Goal: Task Accomplishment & Management: Use online tool/utility

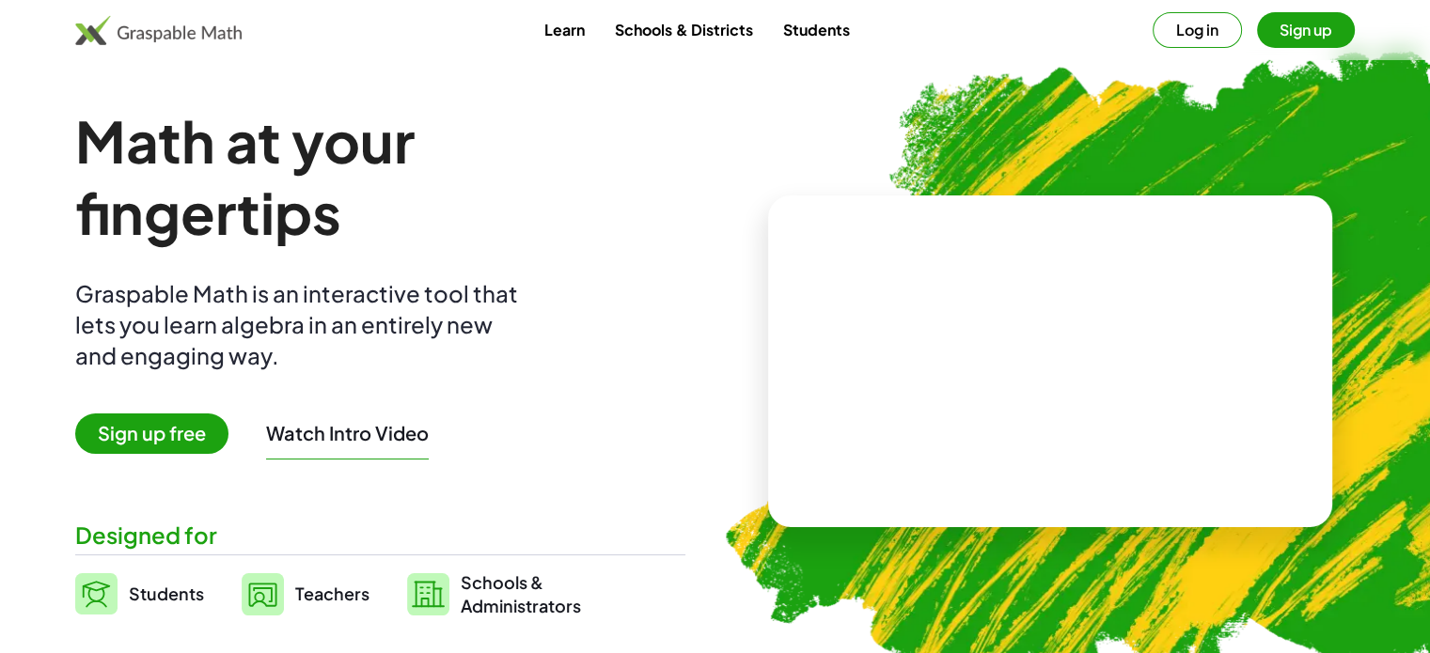
click at [334, 597] on span "Teachers" at bounding box center [332, 594] width 74 height 22
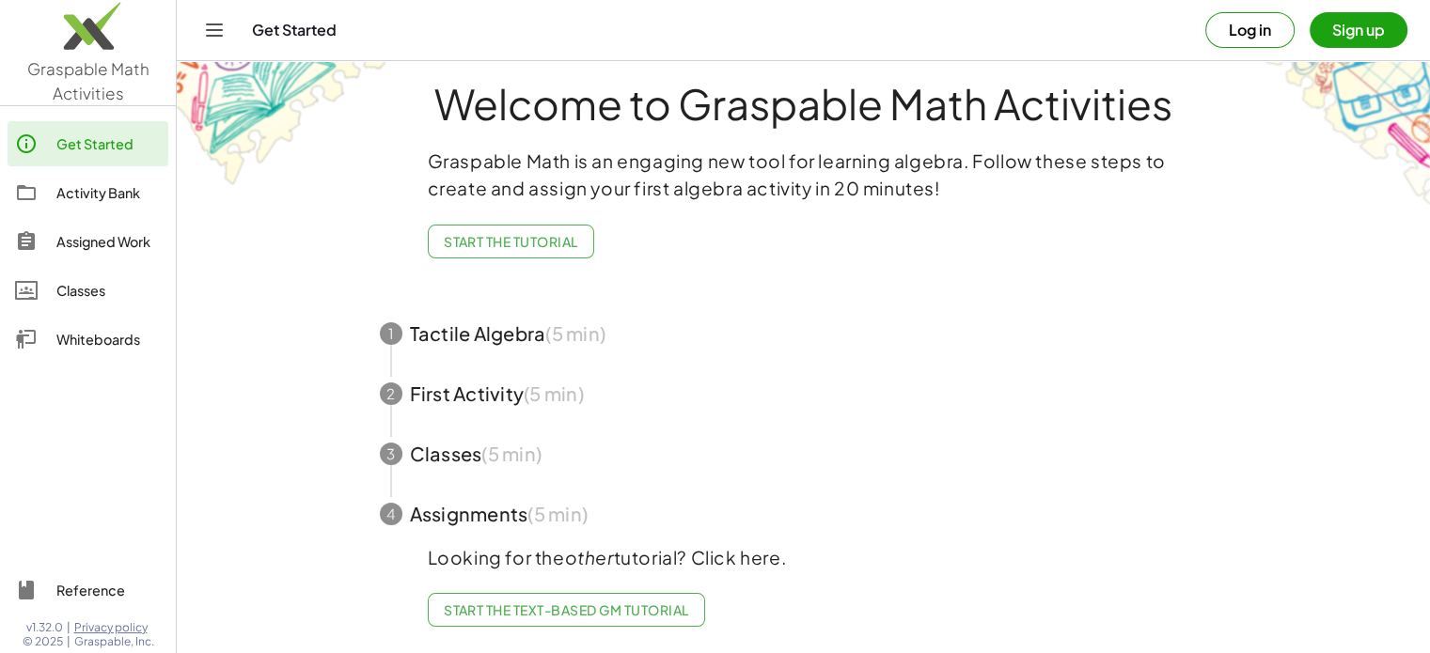
scroll to position [35, 0]
click at [1372, 12] on button "Sign up" at bounding box center [1358, 30] width 98 height 36
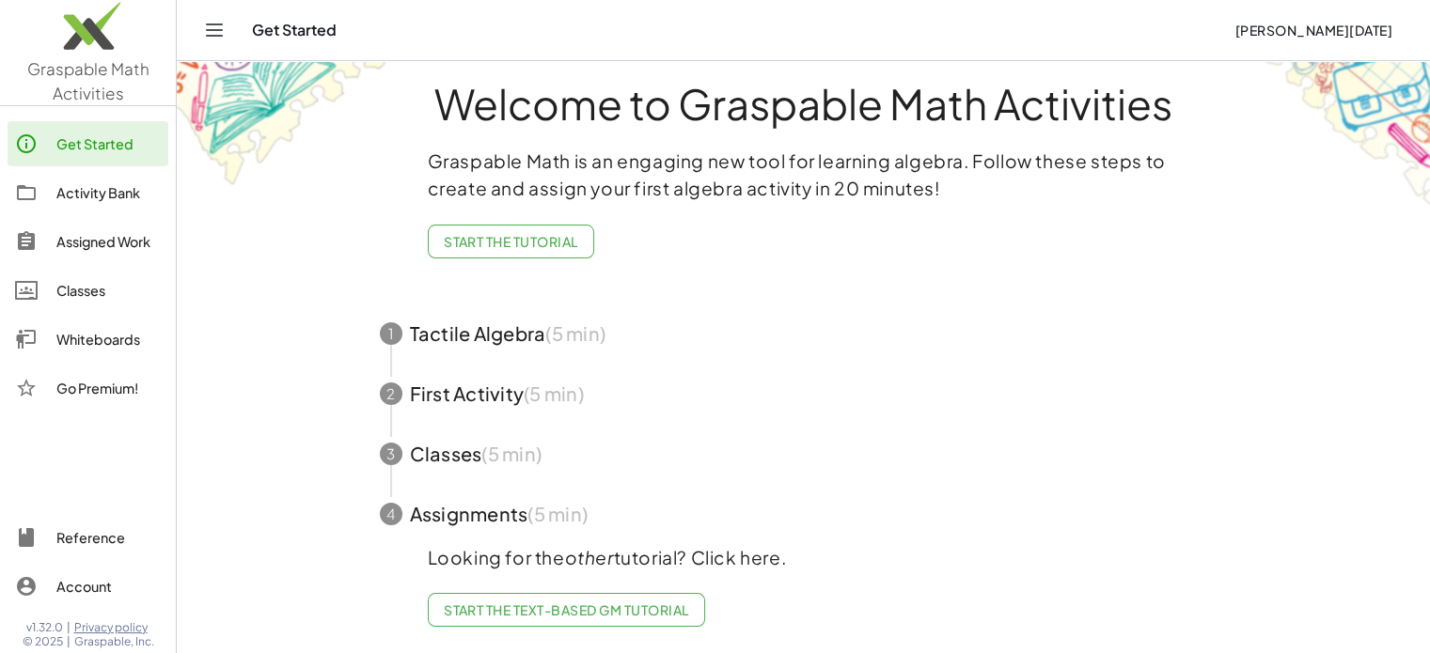
drag, startPoint x: 307, startPoint y: 378, endPoint x: 298, endPoint y: 353, distance: 26.2
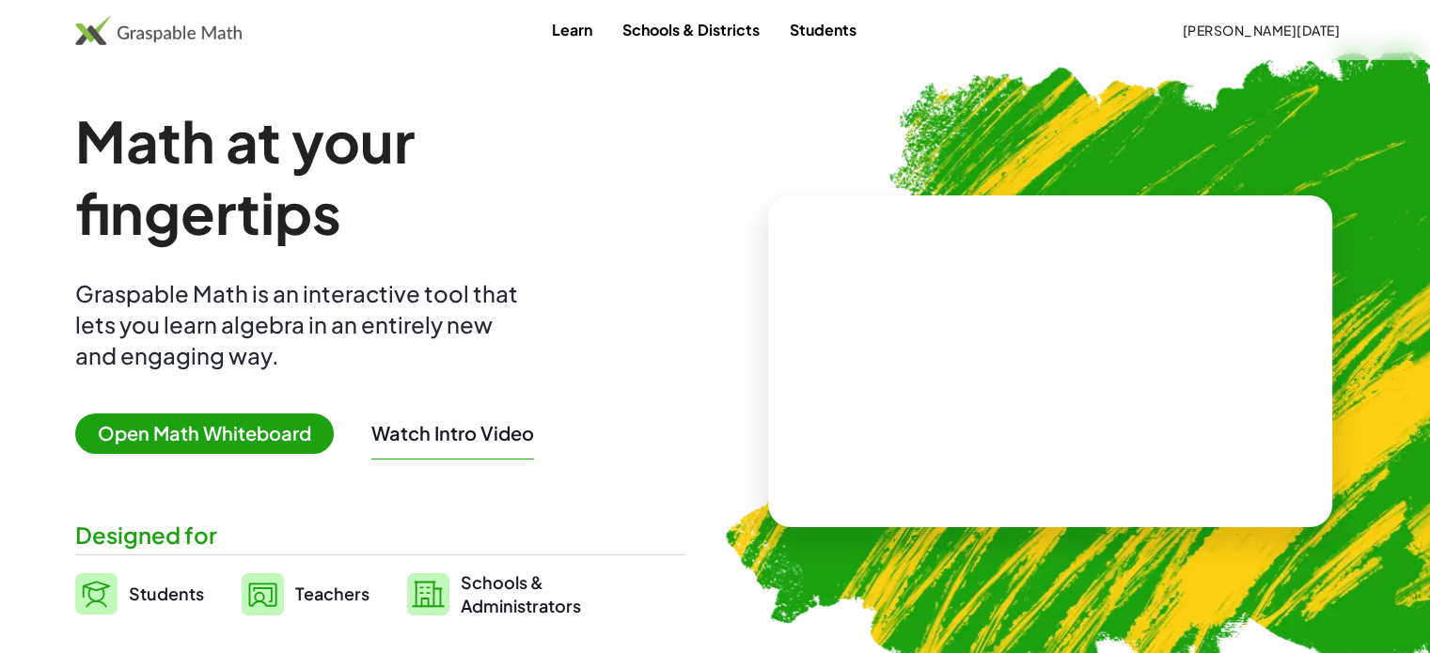
click at [1223, 25] on span "[PERSON_NAME][DATE]" at bounding box center [1261, 30] width 158 height 17
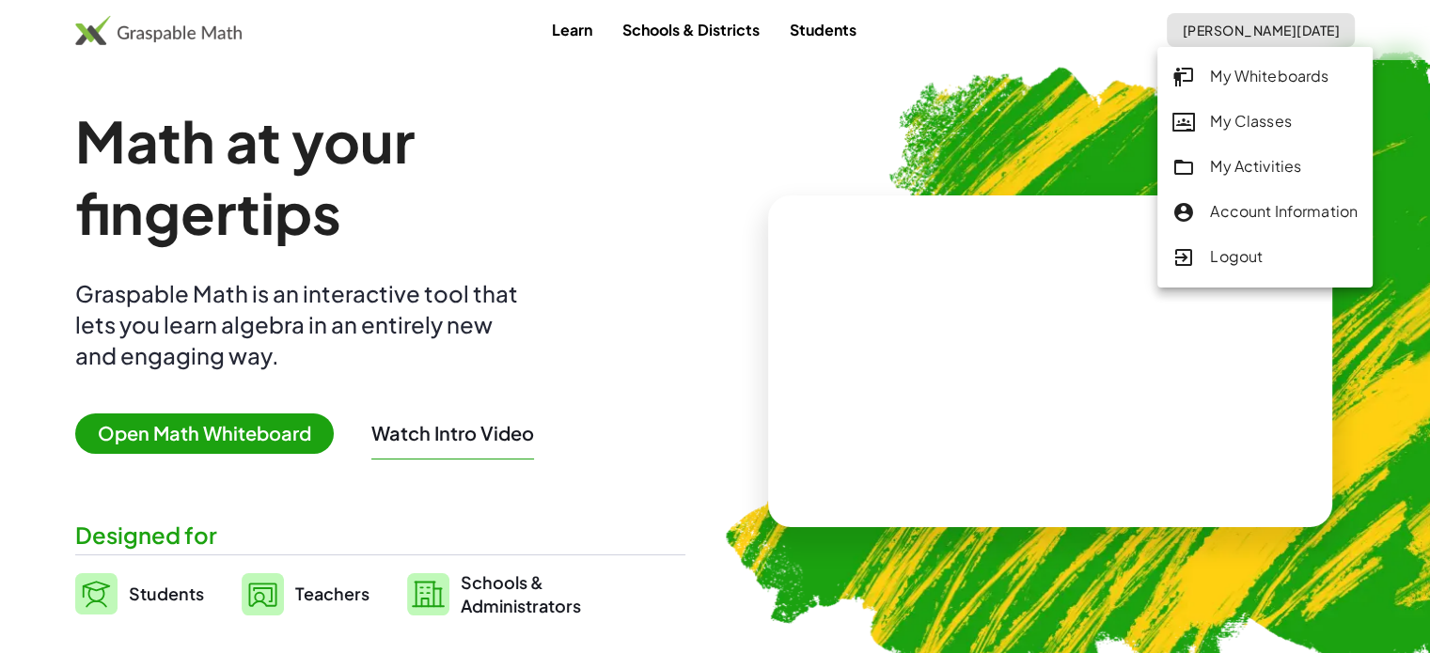
click at [1196, 86] on div "My Whiteboards" at bounding box center [1264, 77] width 185 height 24
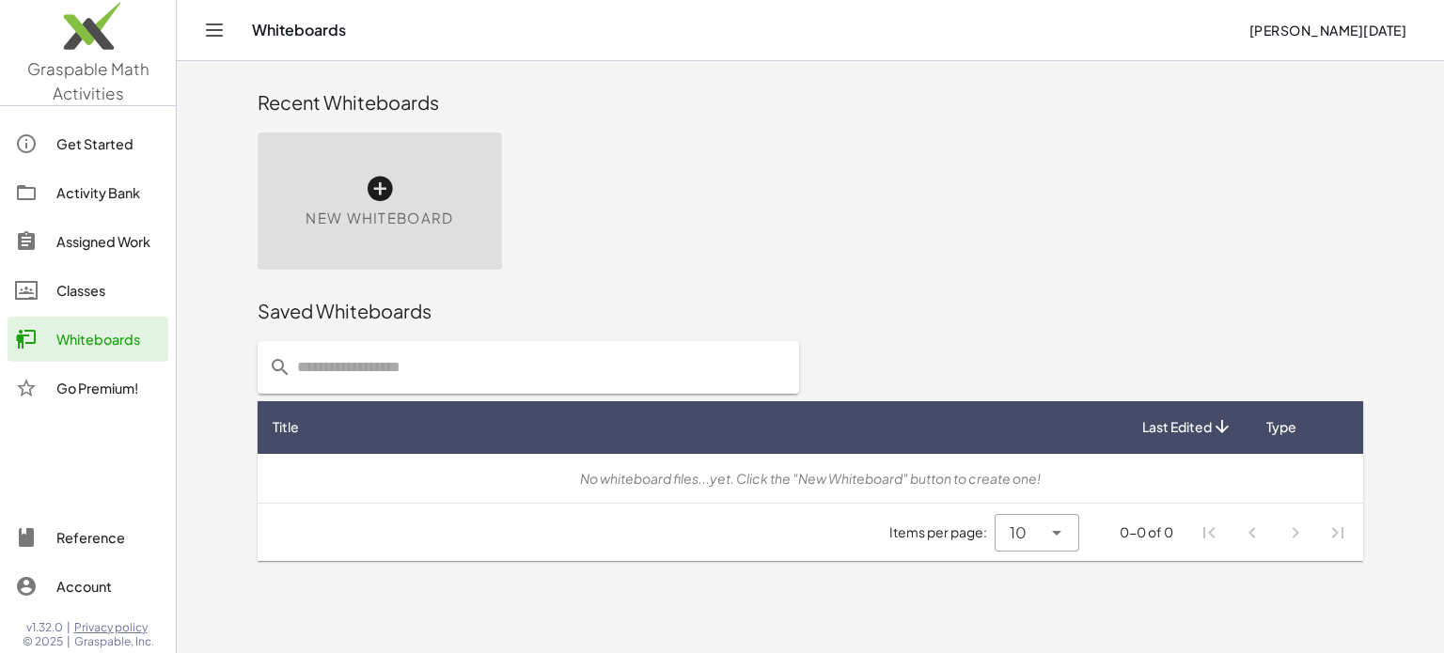
click at [380, 193] on icon at bounding box center [380, 189] width 30 height 30
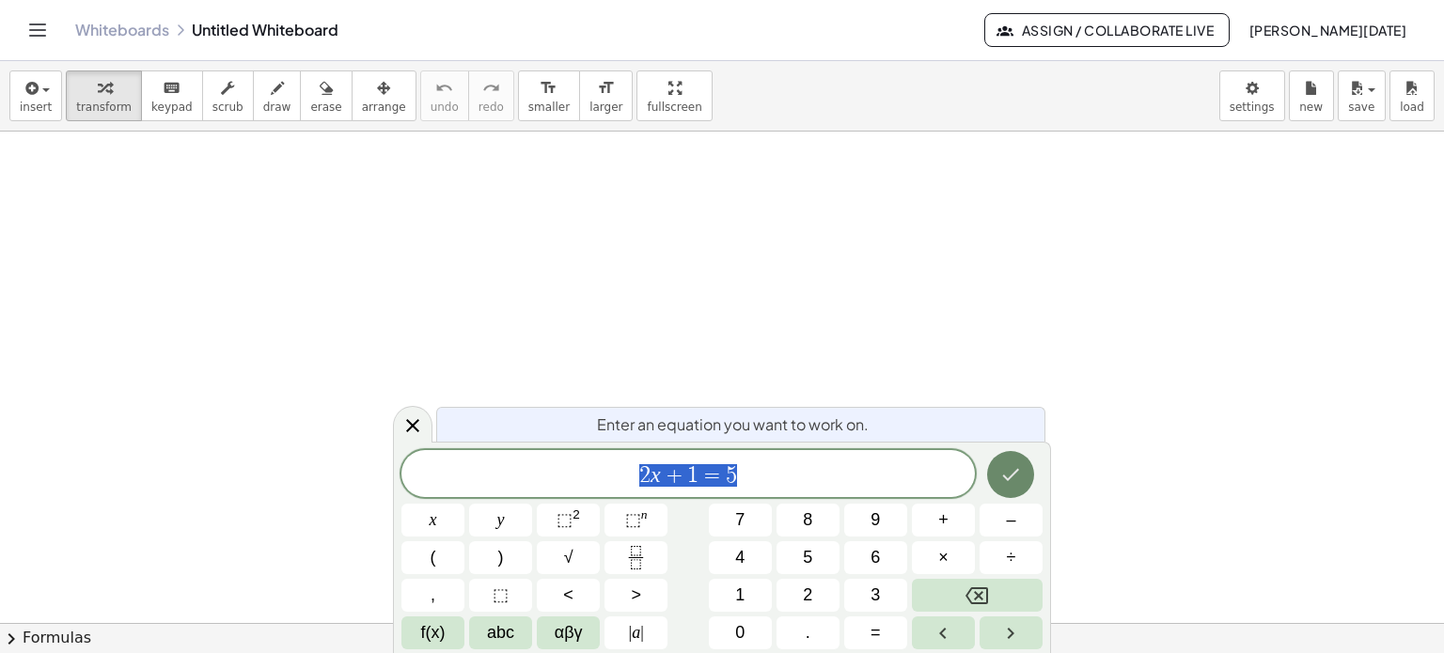
click at [1023, 487] on button "Done" at bounding box center [1010, 474] width 47 height 47
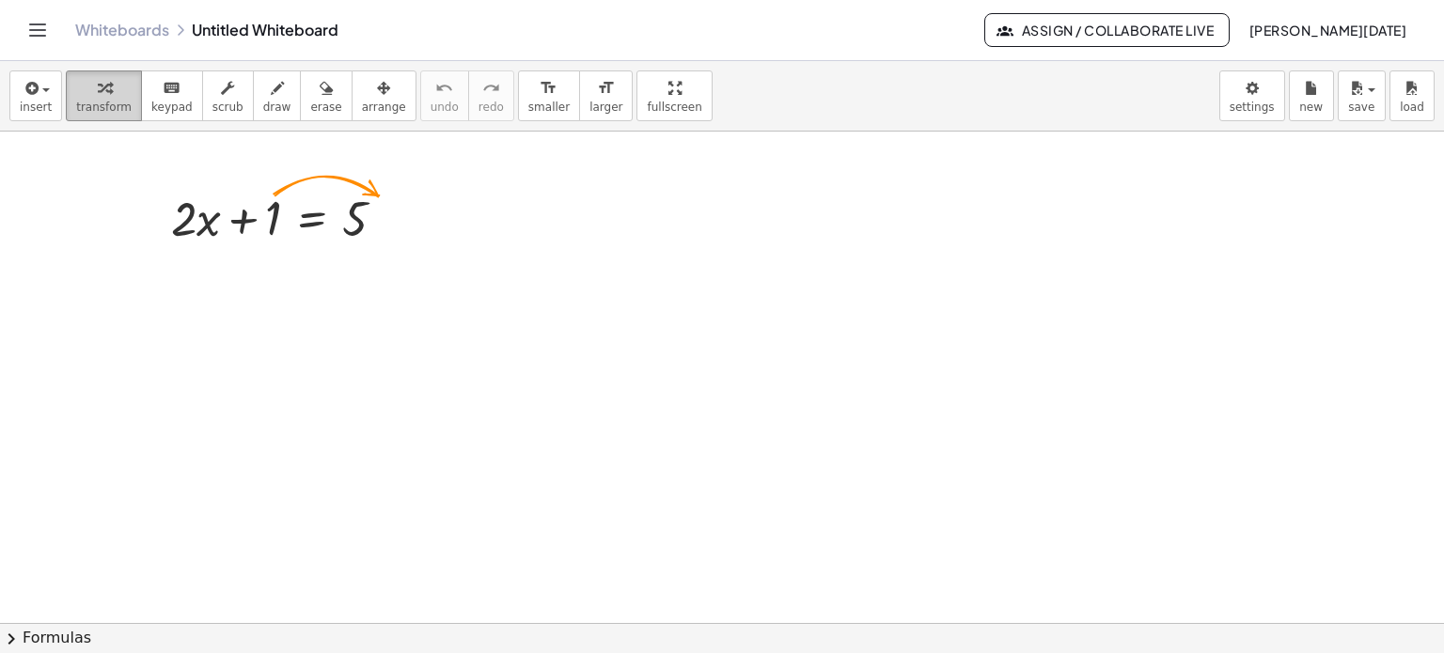
click at [87, 102] on span "transform" at bounding box center [103, 107] width 55 height 13
drag, startPoint x: 150, startPoint y: 97, endPoint x: 161, endPoint y: 97, distance: 10.3
click at [163, 97] on icon "keyboard" at bounding box center [172, 88] width 18 height 23
click at [205, 99] on button "scrub" at bounding box center [228, 95] width 52 height 51
click at [278, 230] on div at bounding box center [286, 217] width 248 height 64
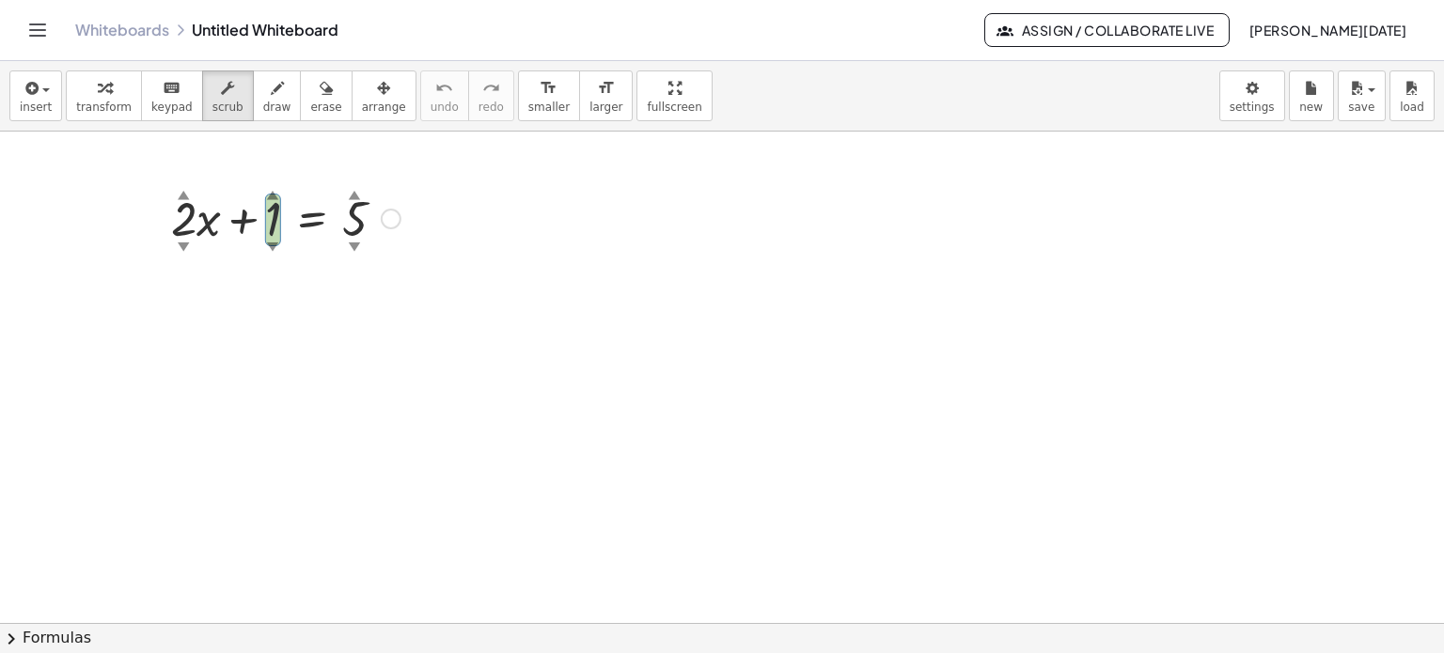
click at [278, 230] on div at bounding box center [286, 217] width 248 height 64
drag, startPoint x: 277, startPoint y: 227, endPoint x: 410, endPoint y: 190, distance: 137.8
click at [410, 190] on div "+ · 2 ▲ ▼ · x + 4 ▲ ▼ = 5 ▲ ▼" at bounding box center [279, 216] width 272 height 73
click at [274, 199] on div "▲" at bounding box center [268, 193] width 12 height 17
click at [266, 189] on div "▲" at bounding box center [268, 193] width 12 height 17
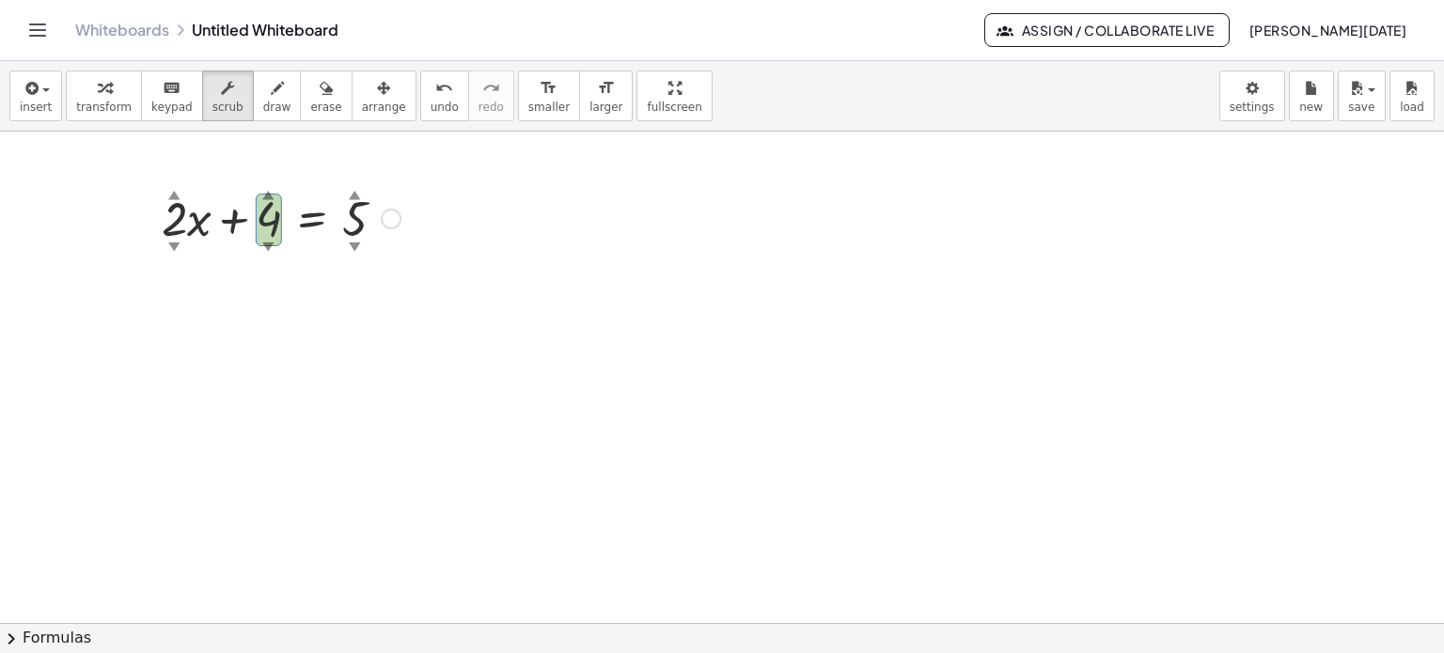
drag, startPoint x: 266, startPoint y: 189, endPoint x: 271, endPoint y: 197, distance: 9.7
click at [271, 195] on div "▲" at bounding box center [268, 193] width 12 height 17
click at [278, 101] on div "transform keyboard keypad scrub draw erase arrange" at bounding box center [241, 95] width 350 height 51
click at [310, 92] on div "button" at bounding box center [325, 87] width 31 height 23
click at [275, 226] on div at bounding box center [722, 624] width 1444 height 985
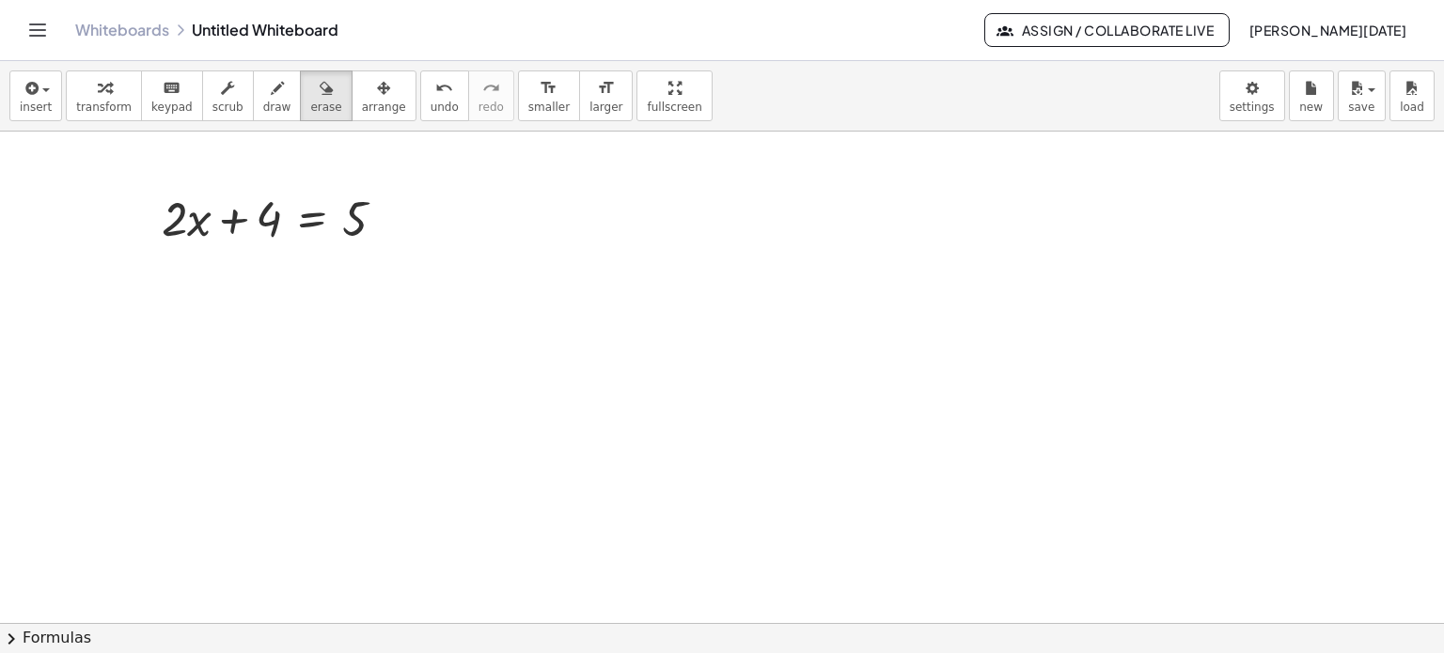
drag, startPoint x: 396, startPoint y: 222, endPoint x: 366, endPoint y: 225, distance: 30.2
click at [379, 225] on div at bounding box center [722, 624] width 1444 height 985
click at [357, 225] on div at bounding box center [722, 624] width 1444 height 985
click at [362, 86] on div "button" at bounding box center [384, 87] width 44 height 23
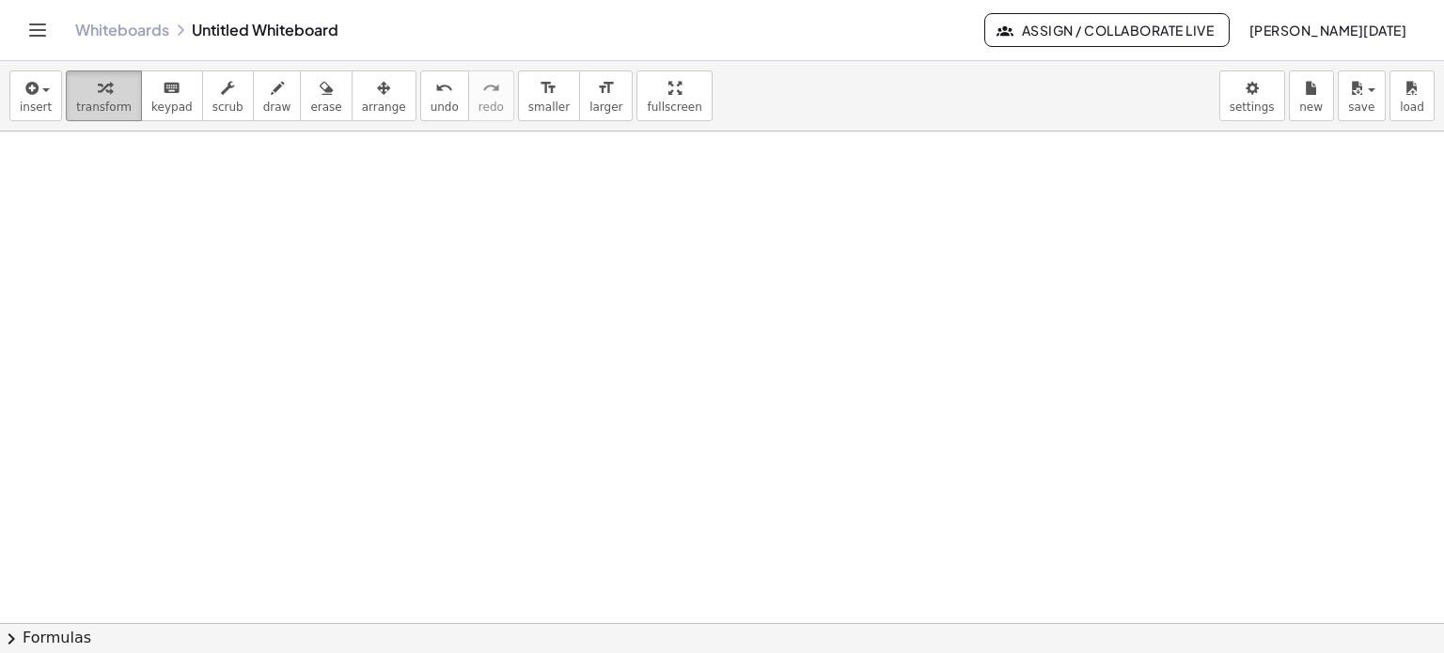
click at [109, 108] on span "transform" at bounding box center [103, 107] width 55 height 13
click at [163, 86] on icon "keyboard" at bounding box center [172, 88] width 18 height 23
